Goal: Information Seeking & Learning: Learn about a topic

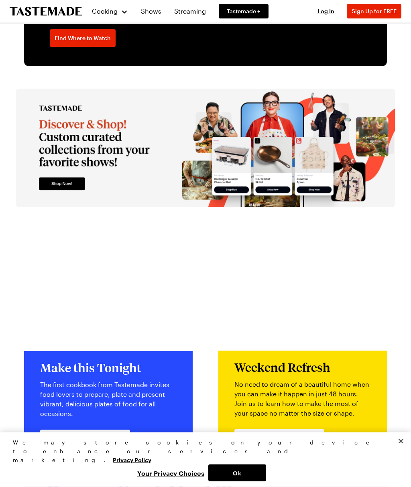
scroll to position [1146, 0]
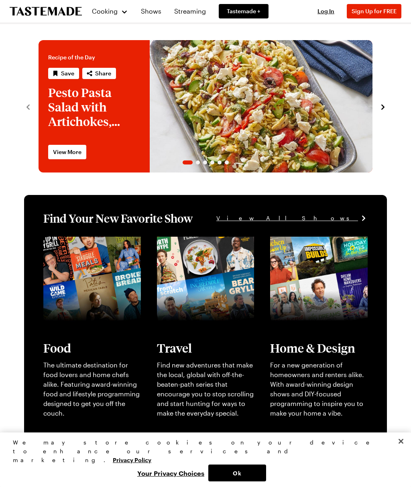
click at [126, 16] on div "Cooking" at bounding box center [109, 11] width 37 height 10
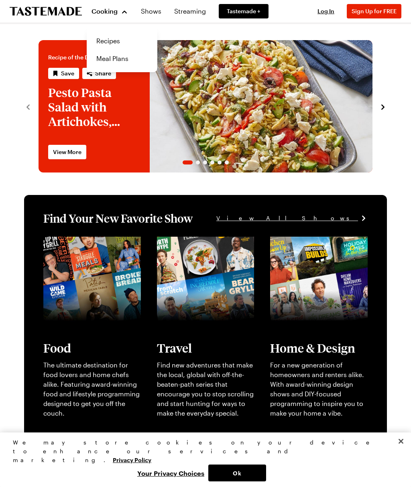
click at [125, 41] on link "Recipes" at bounding box center [121, 41] width 61 height 18
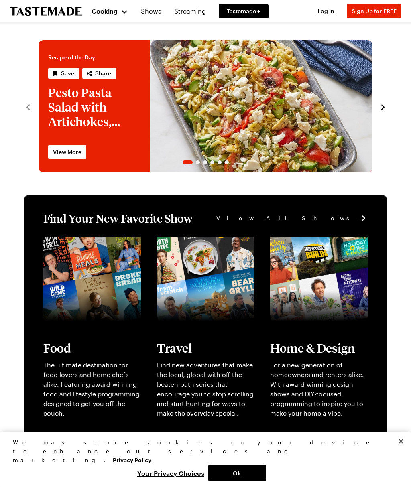
click at [123, 16] on button "Cooking" at bounding box center [109, 11] width 37 height 19
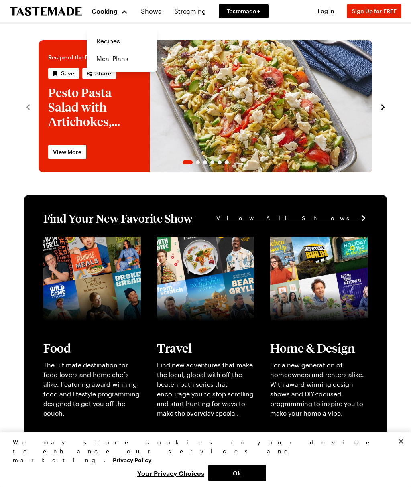
click at [128, 45] on link "Recipes" at bounding box center [121, 41] width 61 height 18
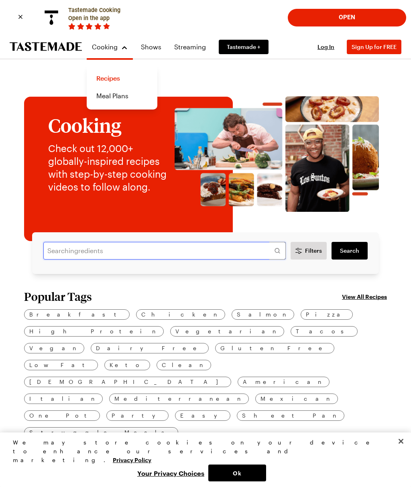
click at [242, 249] on input "text" at bounding box center [164, 251] width 242 height 18
type input "Mocha pie"
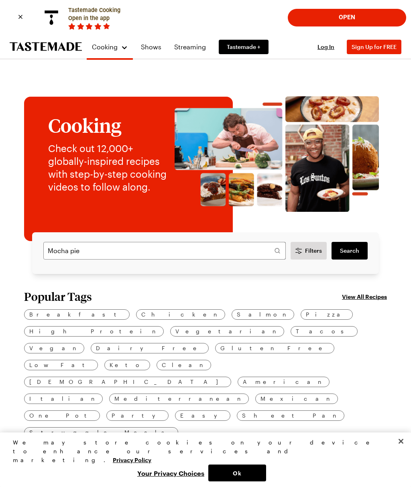
click at [357, 253] on span "Search" at bounding box center [349, 251] width 19 height 8
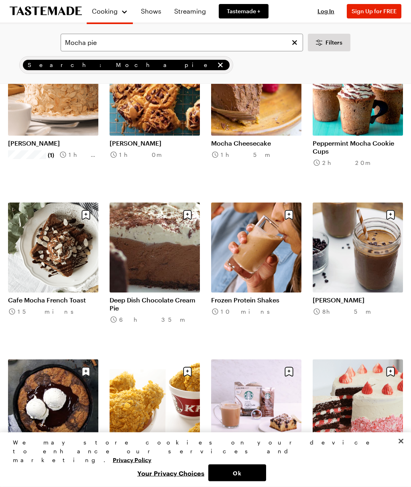
scroll to position [292, 0]
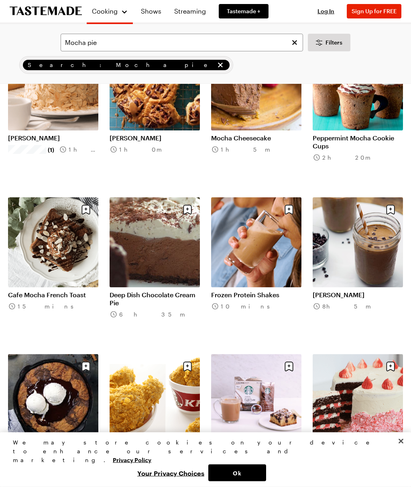
click at [174, 291] on link "Deep Dish Chocolate Cream Pie" at bounding box center [155, 299] width 90 height 16
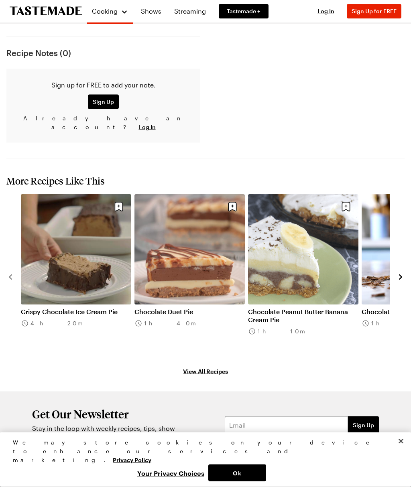
scroll to position [772, 0]
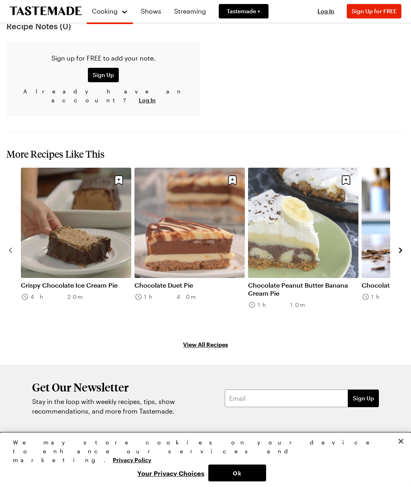
click at [398, 450] on button "Close" at bounding box center [401, 442] width 18 height 18
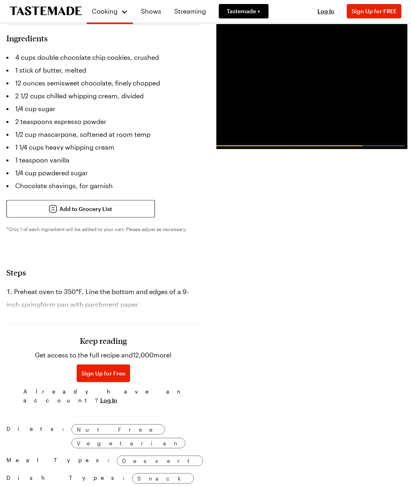
scroll to position [204, 0]
